Goal: Task Accomplishment & Management: Manage account settings

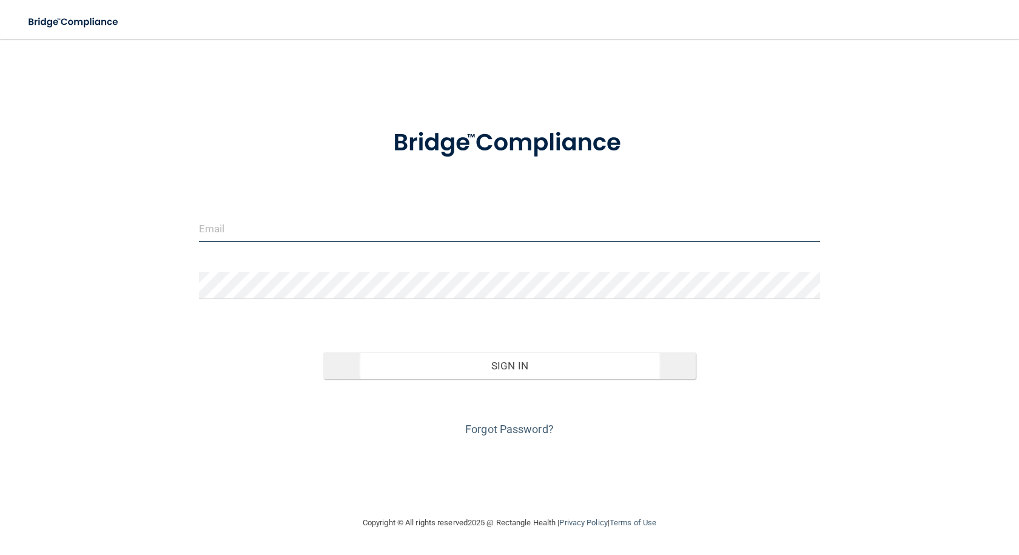
type input "[PERSON_NAME][EMAIL_ADDRESS][PERSON_NAME][DOMAIN_NAME]"
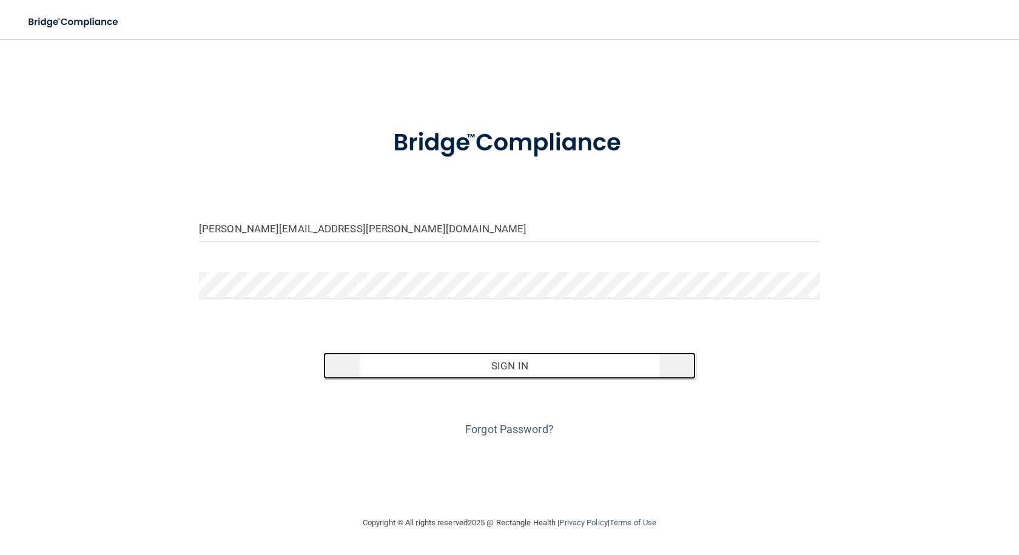
click at [497, 362] on button "Sign In" at bounding box center [509, 365] width 373 height 27
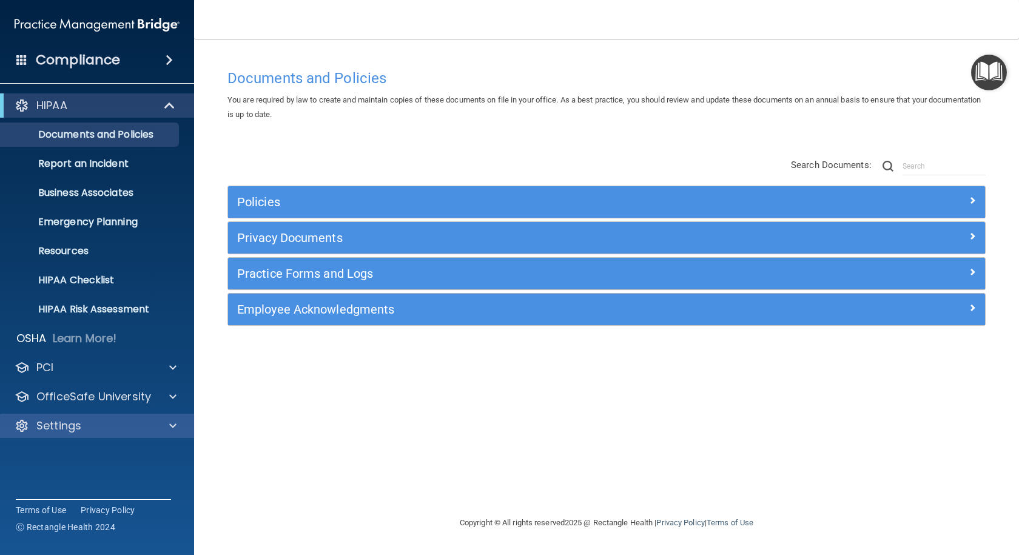
click at [90, 418] on div "Settings" at bounding box center [97, 426] width 195 height 24
click at [169, 424] on span at bounding box center [172, 426] width 7 height 15
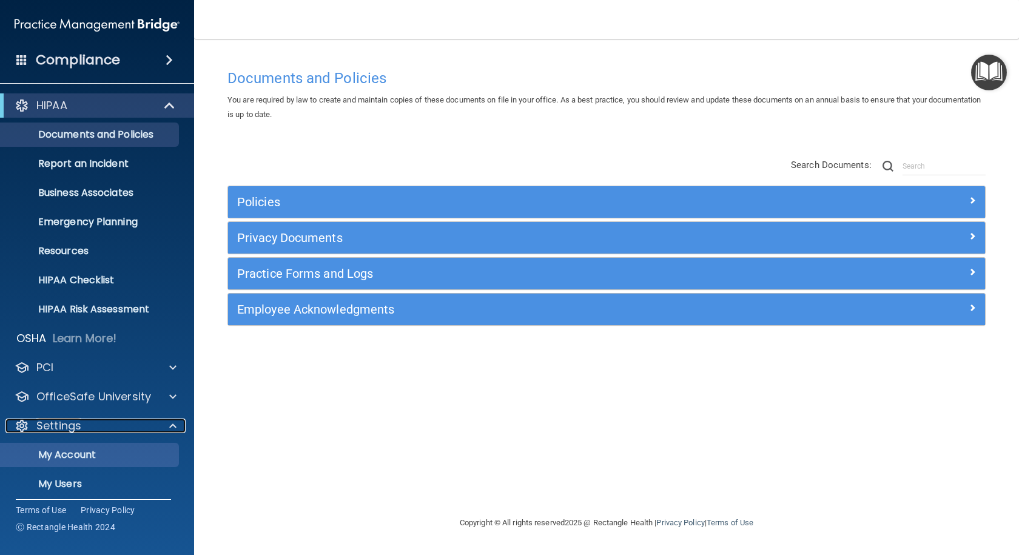
scroll to position [65, 0]
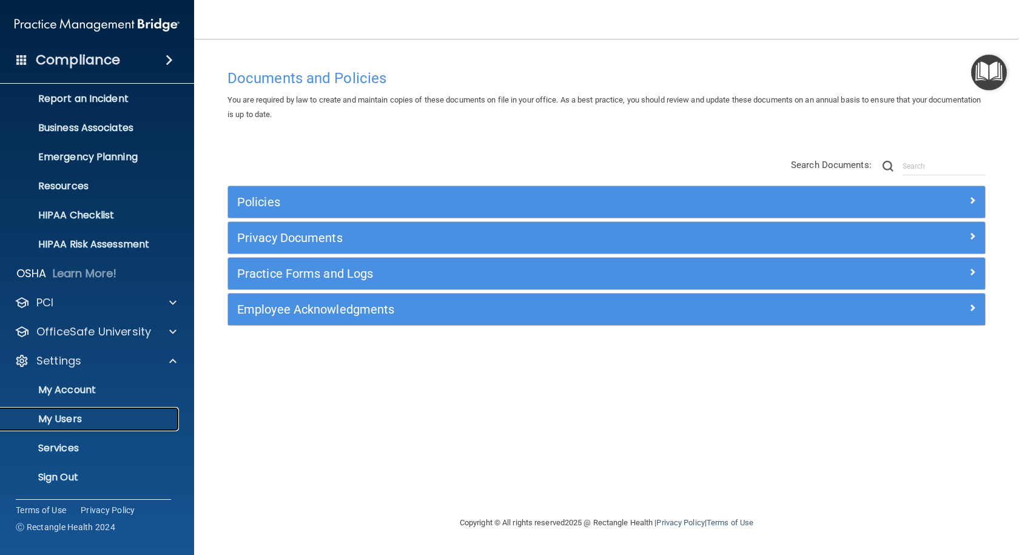
click at [80, 422] on p "My Users" at bounding box center [91, 419] width 166 height 12
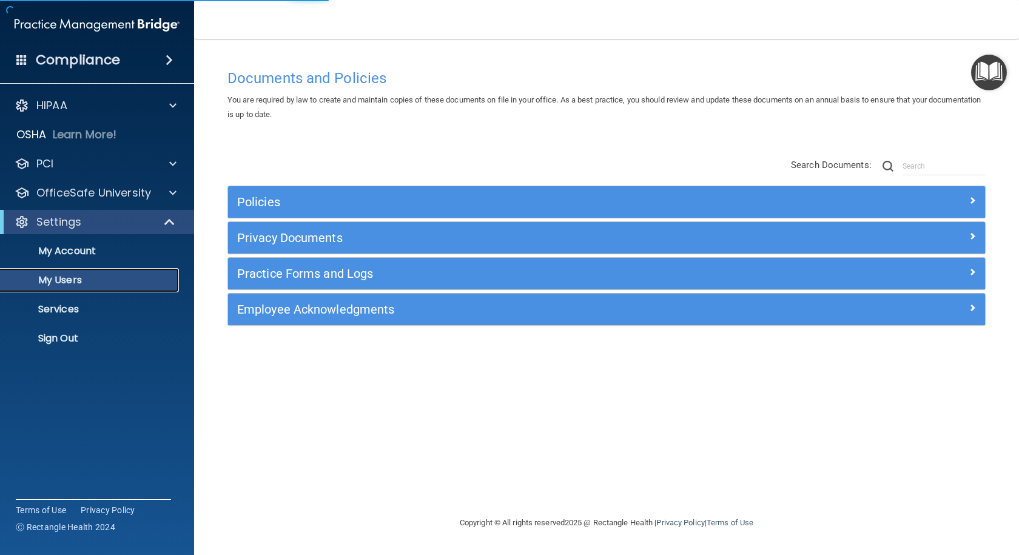
select select "20"
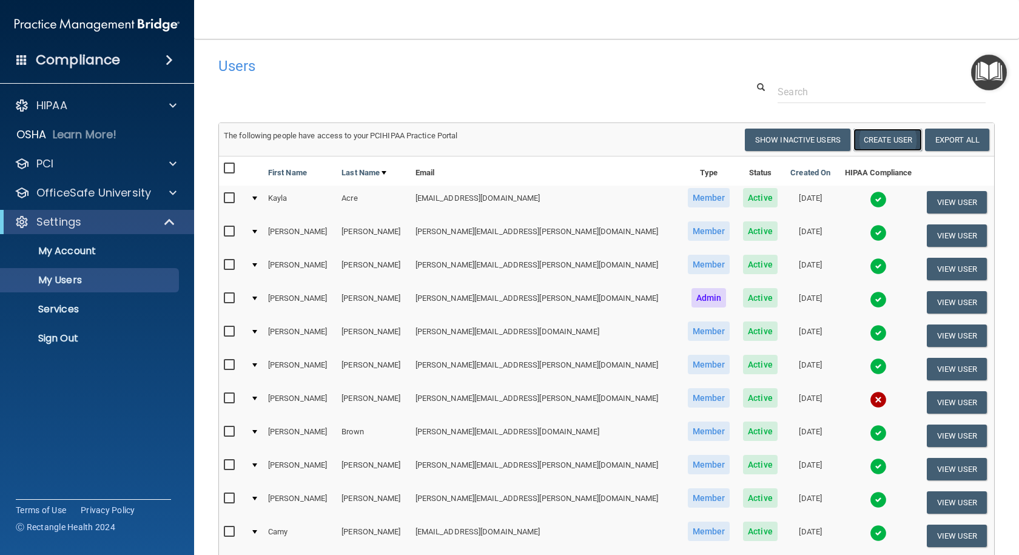
click at [878, 136] on button "Create User" at bounding box center [888, 140] width 69 height 22
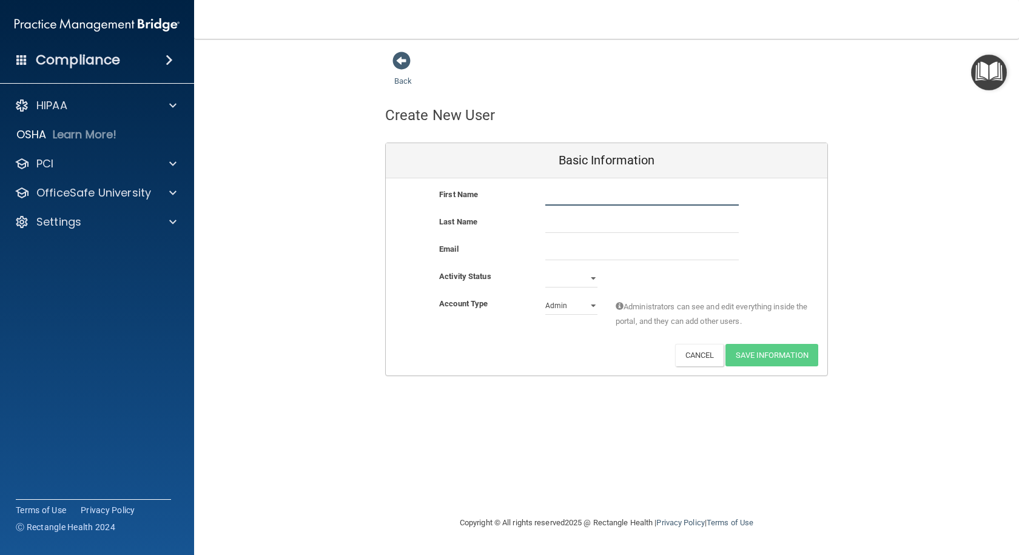
click at [565, 198] on input "text" at bounding box center [642, 196] width 194 height 18
type input "[PERSON_NAME]"
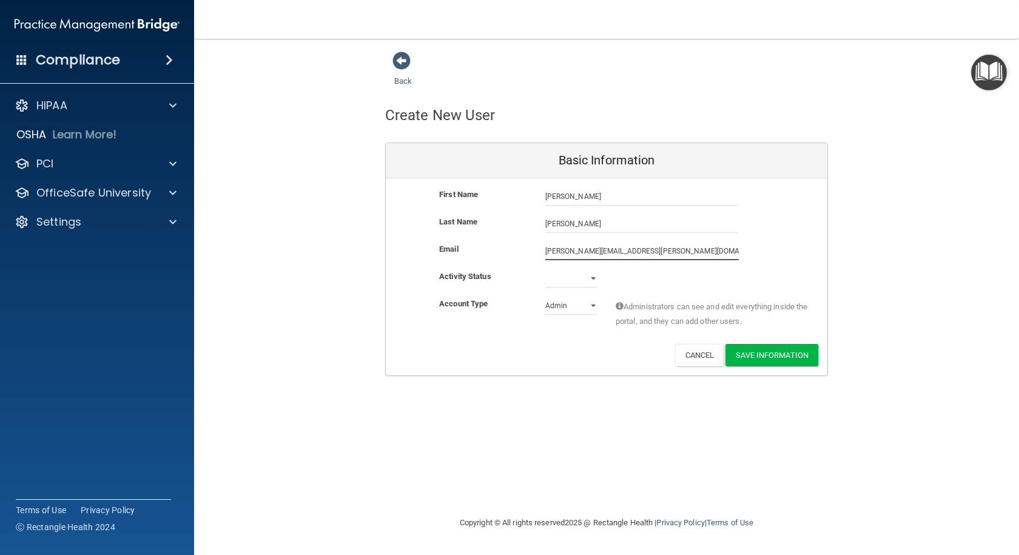
type input "[PERSON_NAME][EMAIL_ADDRESS][PERSON_NAME][DOMAIN_NAME]"
click at [590, 283] on select "Active Inactive" at bounding box center [571, 278] width 52 height 18
select select "active"
click at [545, 269] on select "Active Inactive" at bounding box center [571, 278] width 52 height 18
click at [590, 305] on select "Admin Member" at bounding box center [571, 306] width 52 height 18
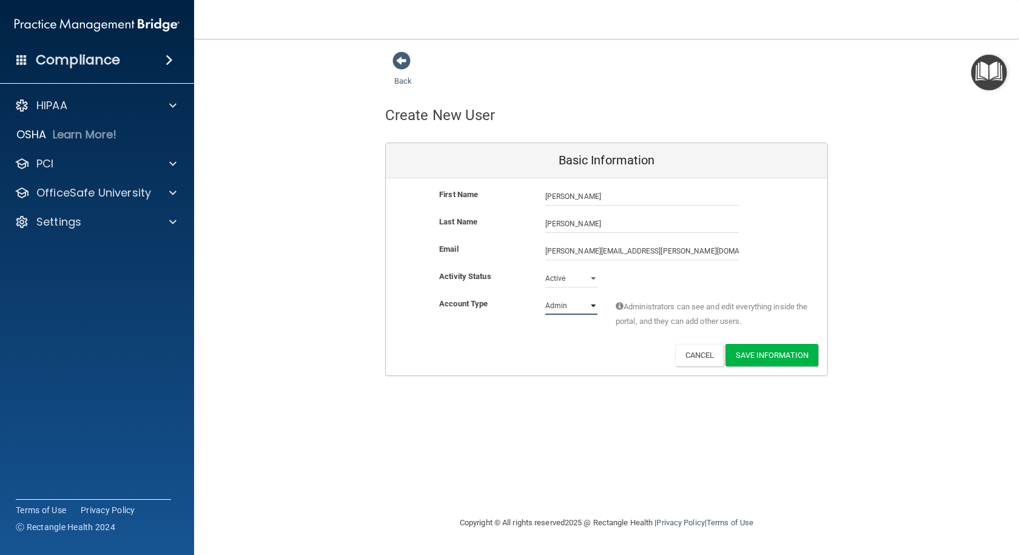
select select "practice_member"
click at [545, 297] on select "Admin Member" at bounding box center [571, 306] width 52 height 18
click at [751, 351] on button "Save Information" at bounding box center [772, 355] width 93 height 22
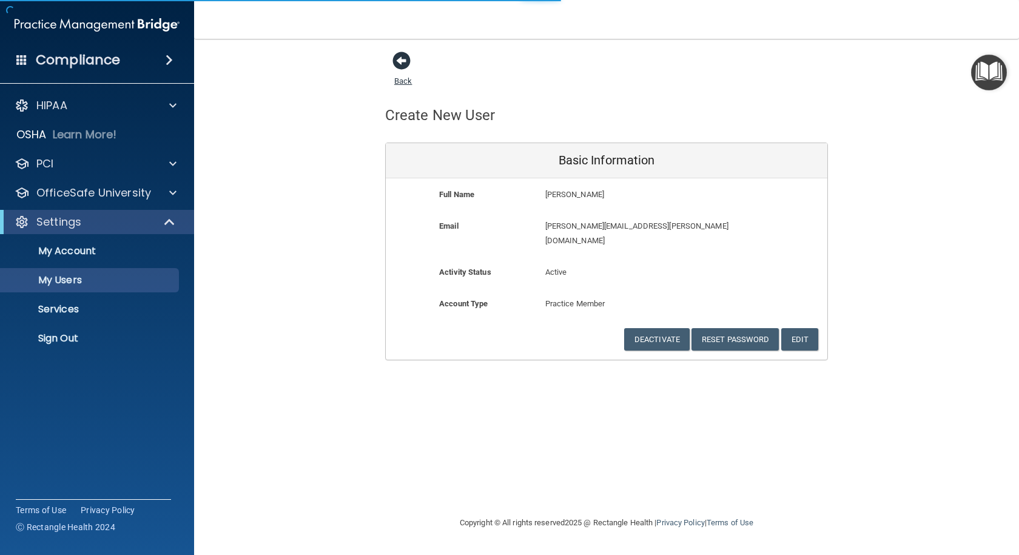
click at [405, 67] on span at bounding box center [402, 61] width 18 height 18
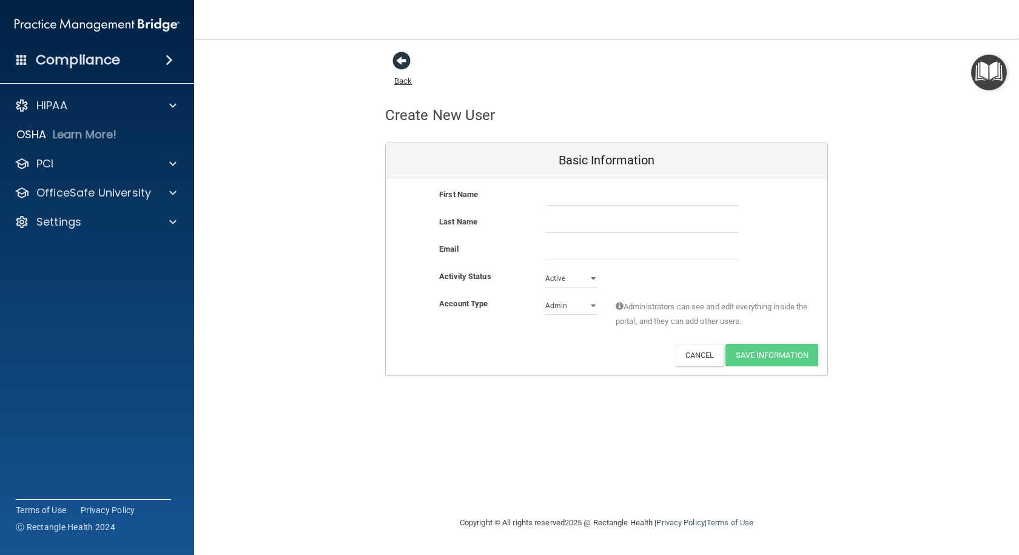
click at [404, 62] on span at bounding box center [402, 61] width 18 height 18
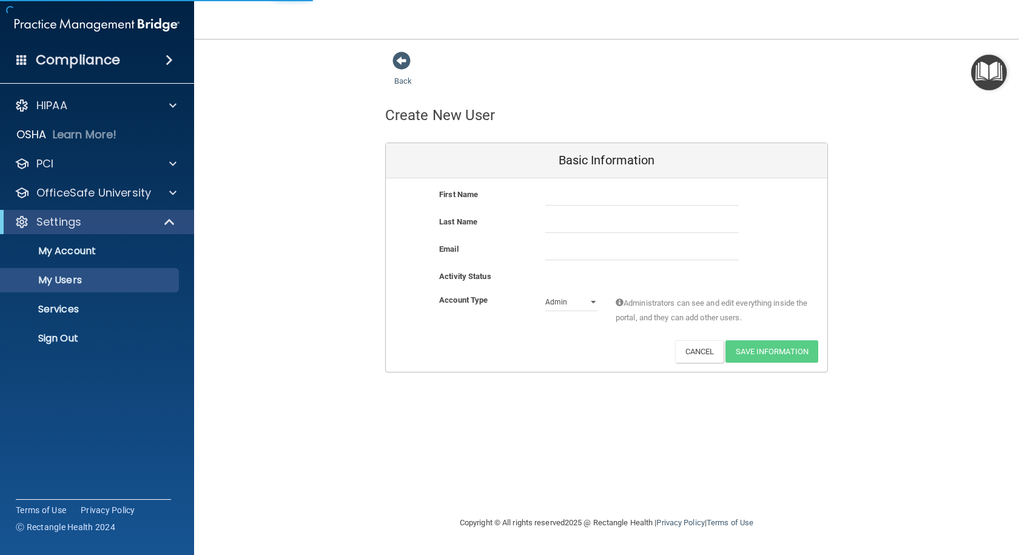
select select "20"
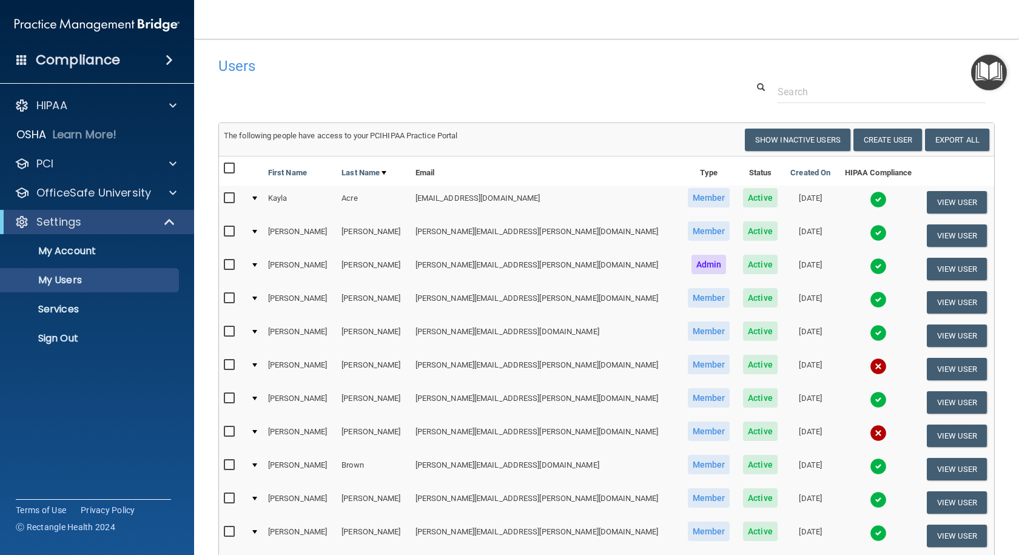
click at [232, 365] on input "checkbox" at bounding box center [231, 365] width 14 height 10
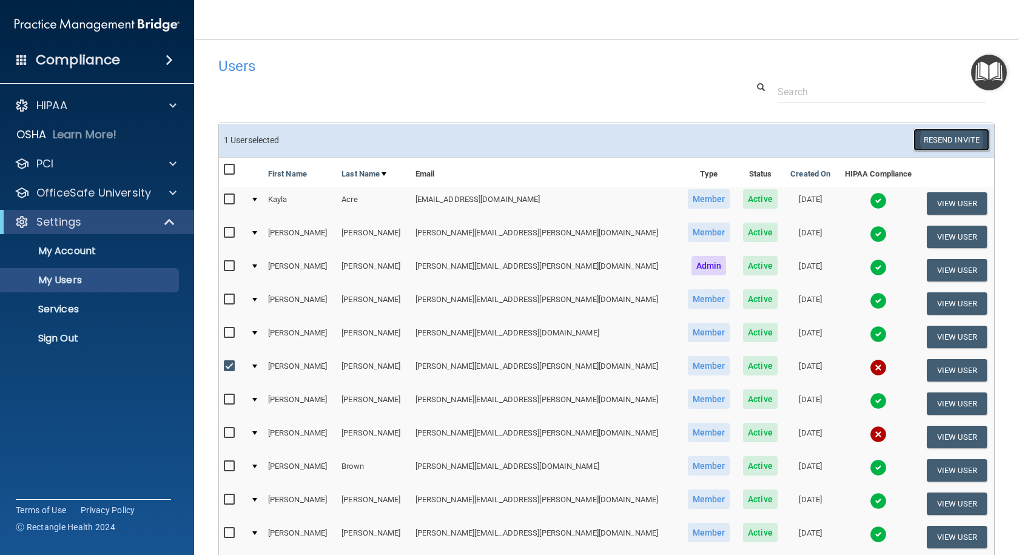
click at [954, 137] on button "Resend Invite" at bounding box center [952, 140] width 76 height 22
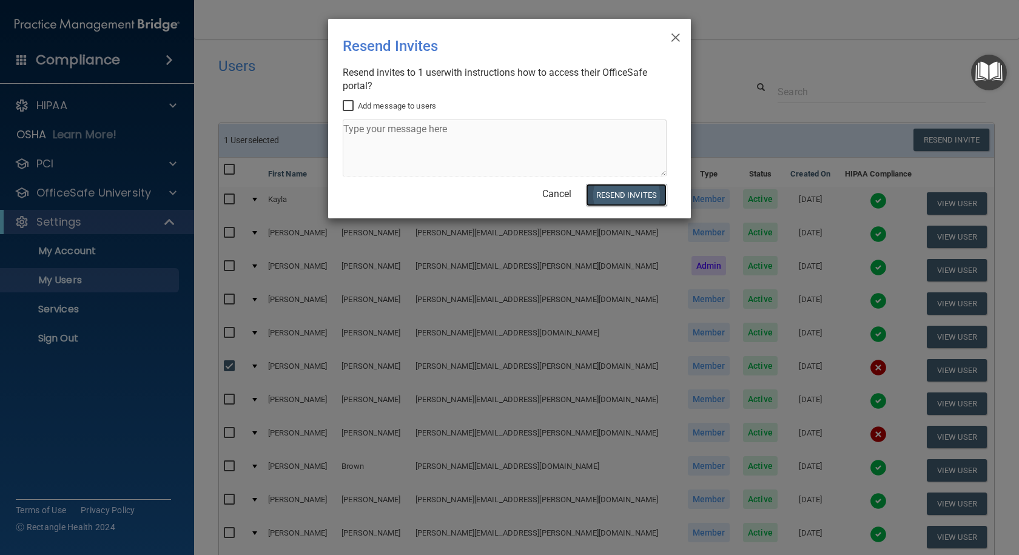
click at [623, 194] on button "Resend Invites" at bounding box center [626, 195] width 81 height 22
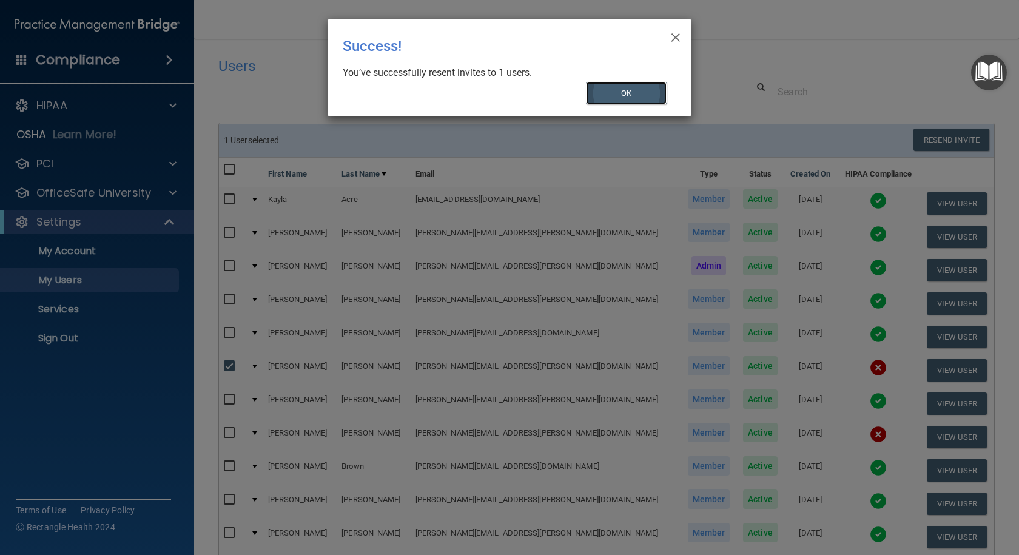
click at [611, 91] on button "OK" at bounding box center [626, 93] width 81 height 22
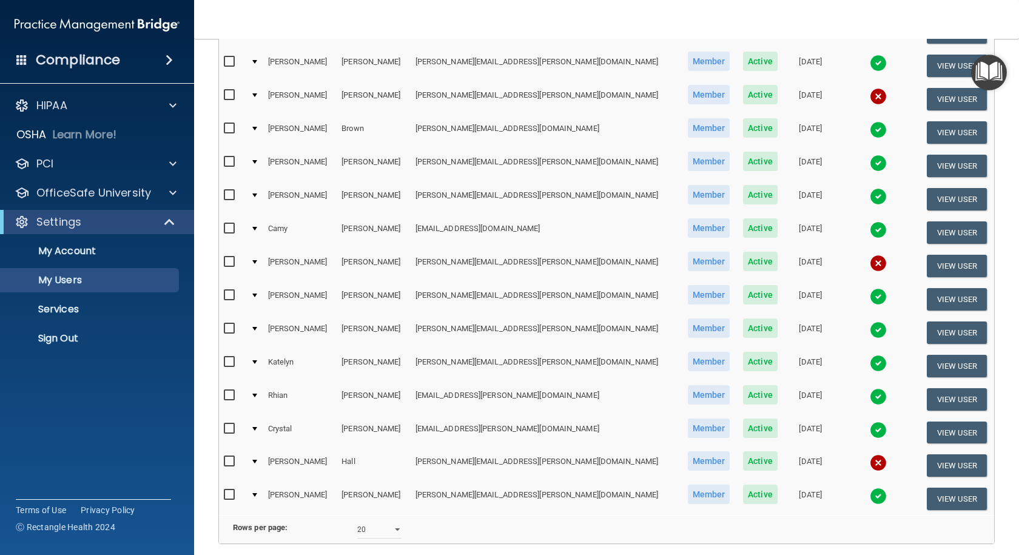
scroll to position [146, 0]
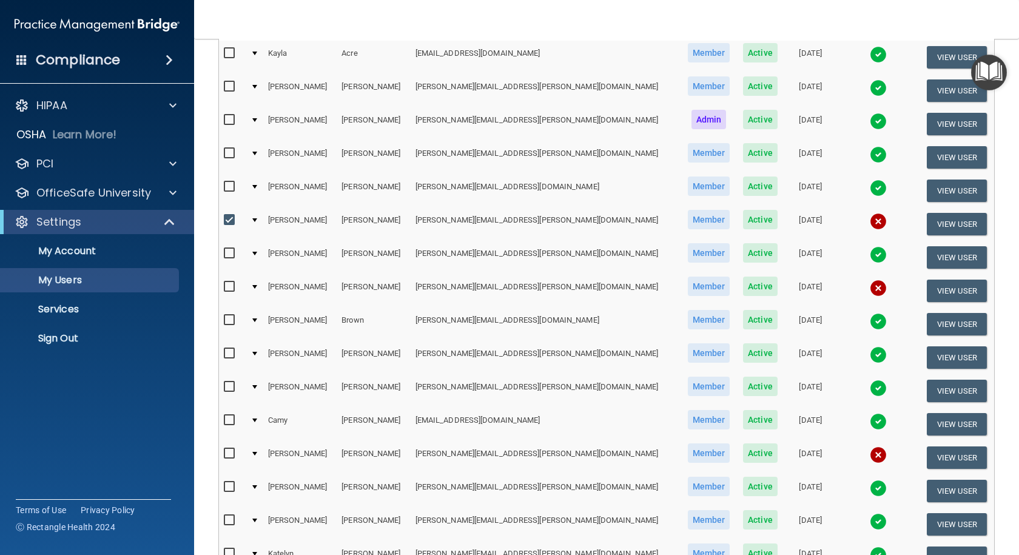
click at [230, 220] on input "checkbox" at bounding box center [231, 220] width 14 height 10
checkbox input "false"
